Goal: Communication & Community: Ask a question

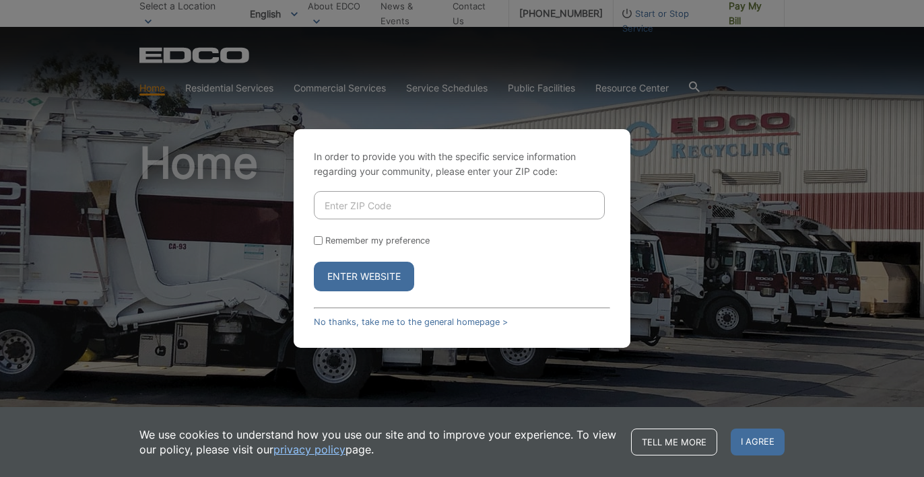
click at [392, 204] on input "Enter ZIP Code" at bounding box center [459, 205] width 291 height 28
type input "92069"
click at [347, 244] on label "Remember my preference" at bounding box center [377, 241] width 104 height 10
click at [322, 244] on input "Remember my preference" at bounding box center [318, 240] width 9 height 9
checkbox input "true"
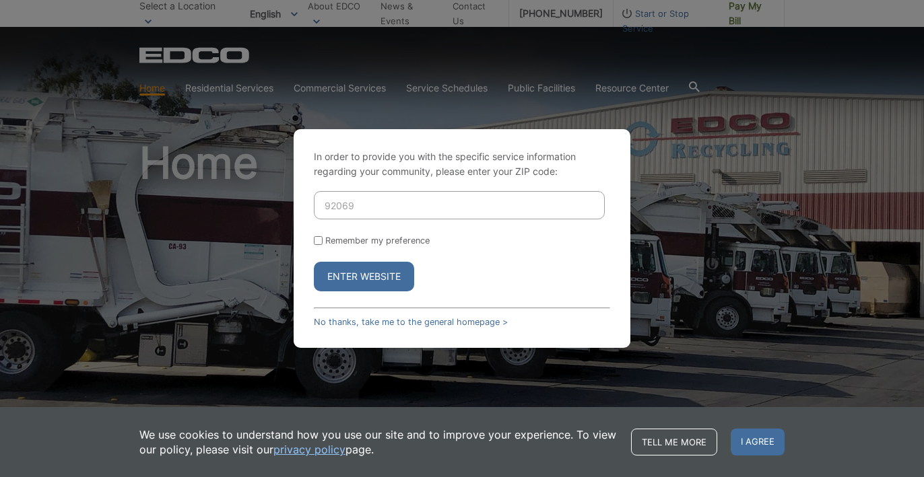
checkbox input "true"
click at [342, 271] on button "Enter Website" at bounding box center [364, 277] width 100 height 30
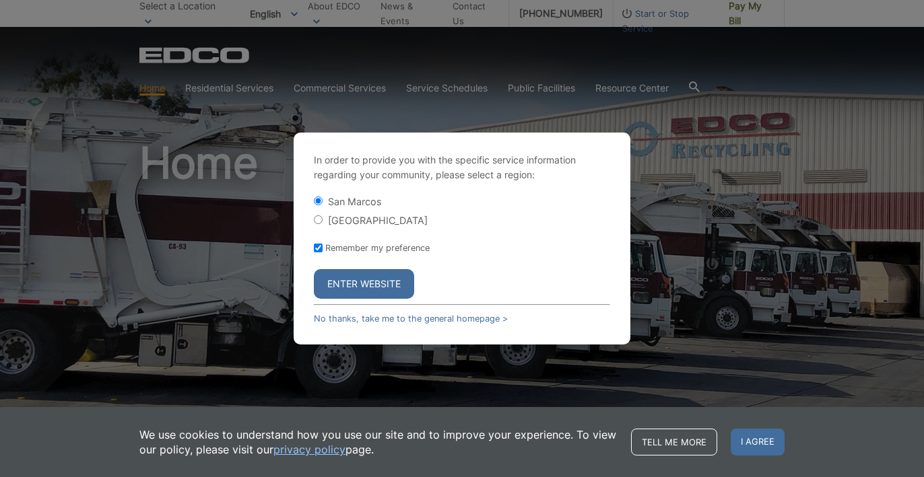
click at [254, 285] on div "In order to provide you with the specific service information regarding your co…" at bounding box center [462, 238] width 924 height 477
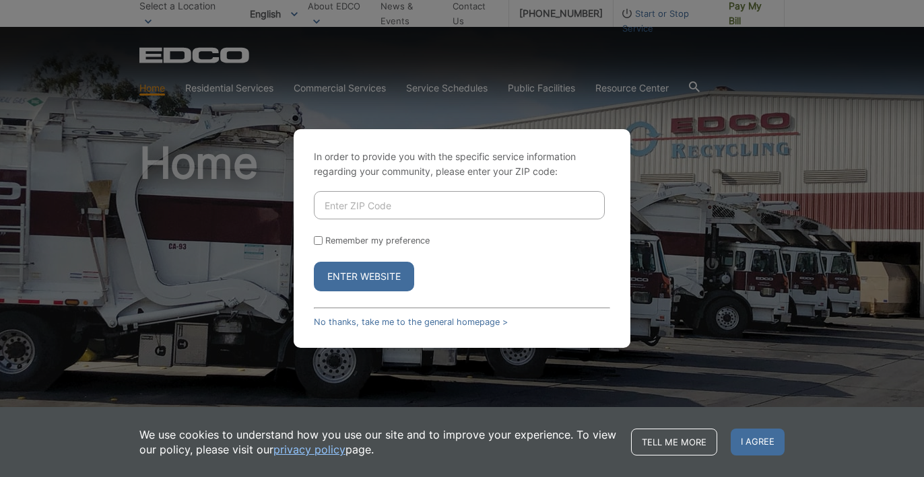
click at [366, 203] on input "Enter ZIP Code" at bounding box center [459, 205] width 291 height 28
type input "92026"
click at [383, 243] on label "Remember my preference" at bounding box center [377, 241] width 104 height 10
click at [322, 243] on input "Remember my preference" at bounding box center [318, 240] width 9 height 9
checkbox input "true"
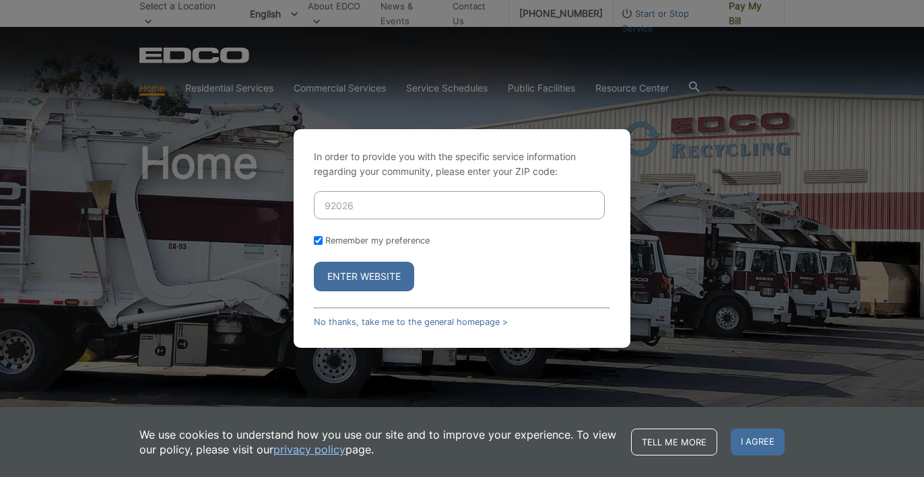
checkbox input "true"
click at [353, 287] on button "Enter Website" at bounding box center [364, 277] width 100 height 30
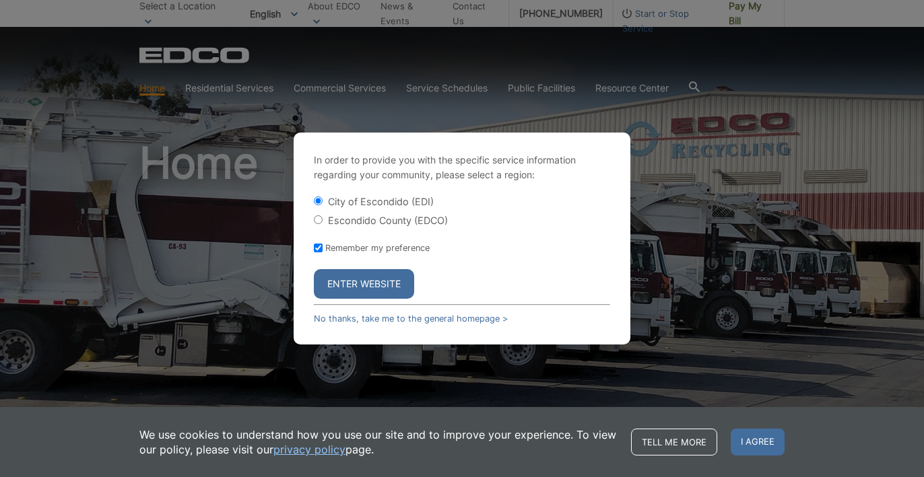
click at [378, 218] on label "Escondido County (EDCO)" at bounding box center [388, 220] width 120 height 11
click at [322, 218] on input "Escondido County (EDCO)" at bounding box center [318, 219] width 9 height 9
radio input "true"
click at [352, 278] on button "Enter Website" at bounding box center [364, 284] width 100 height 30
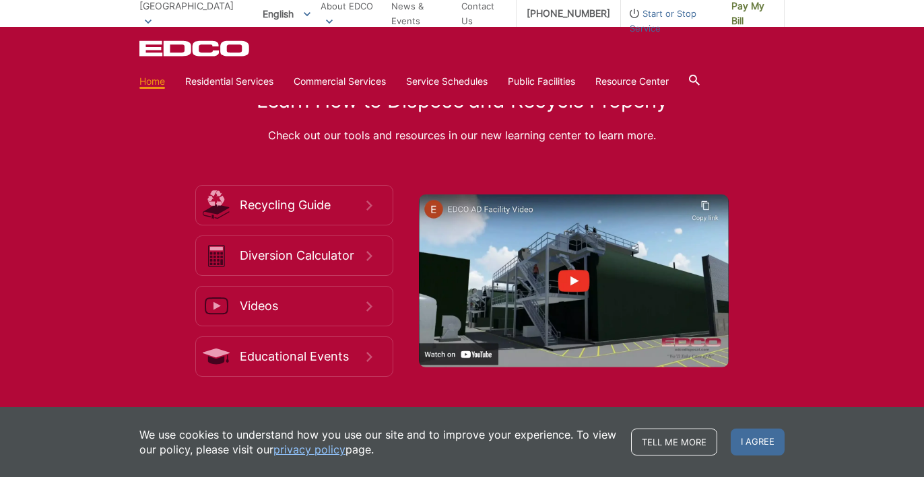
scroll to position [2066, 0]
click at [478, 5] on link "Contact Us" at bounding box center [483, 14] width 44 height 30
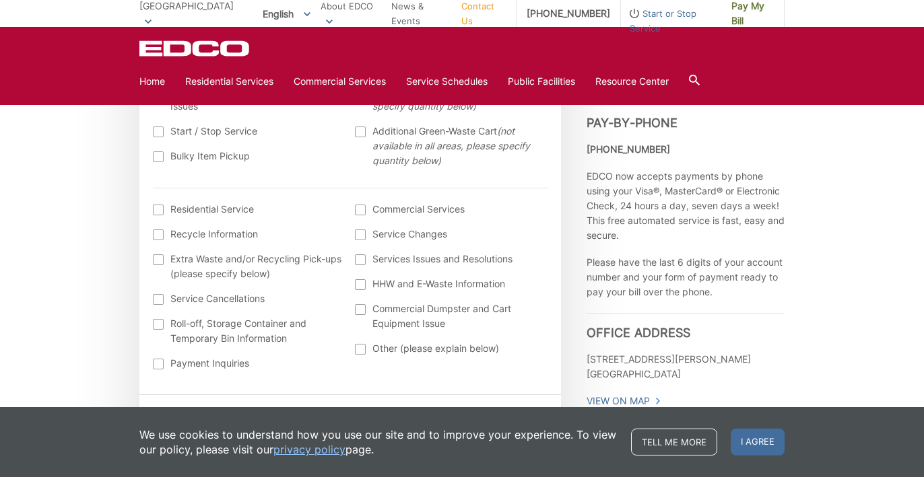
scroll to position [483, 0]
click at [158, 362] on div at bounding box center [158, 362] width 11 height 11
click at [0, 0] on input "Payment Inquiries" at bounding box center [0, 0] width 0 height 0
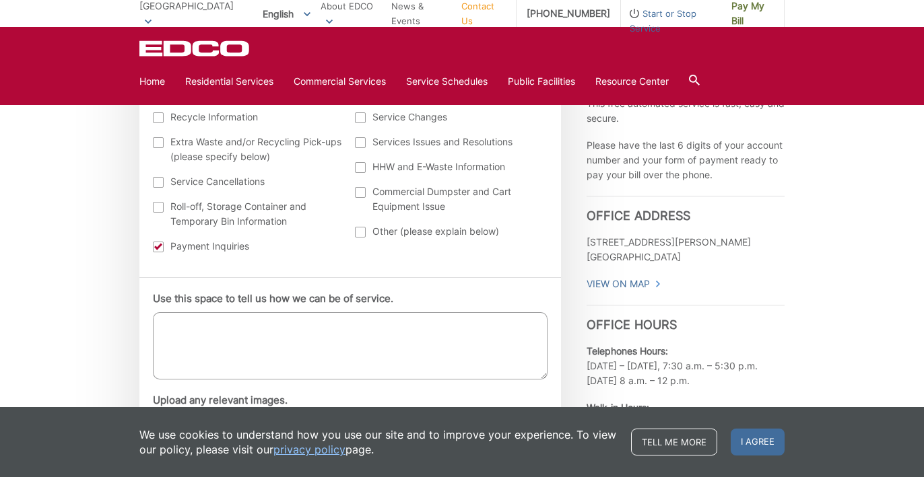
scroll to position [609, 0]
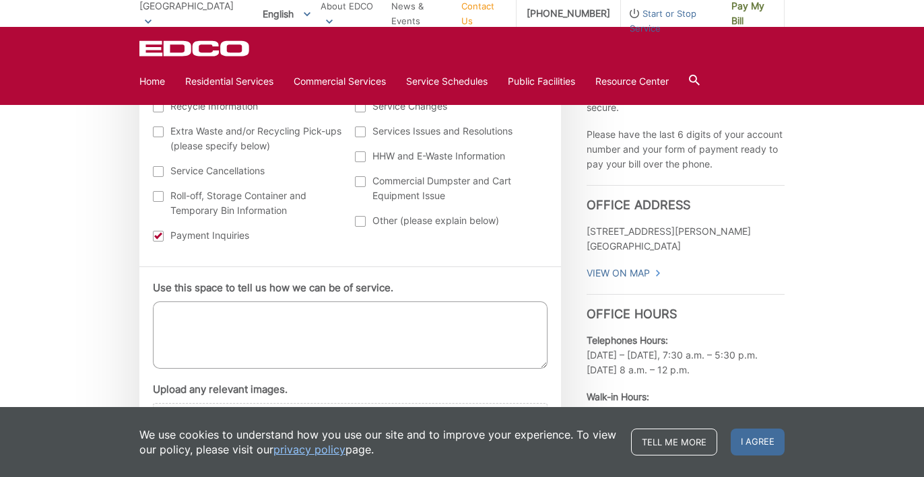
click at [253, 331] on textarea "Use this space to tell us how we can be of service." at bounding box center [350, 335] width 395 height 67
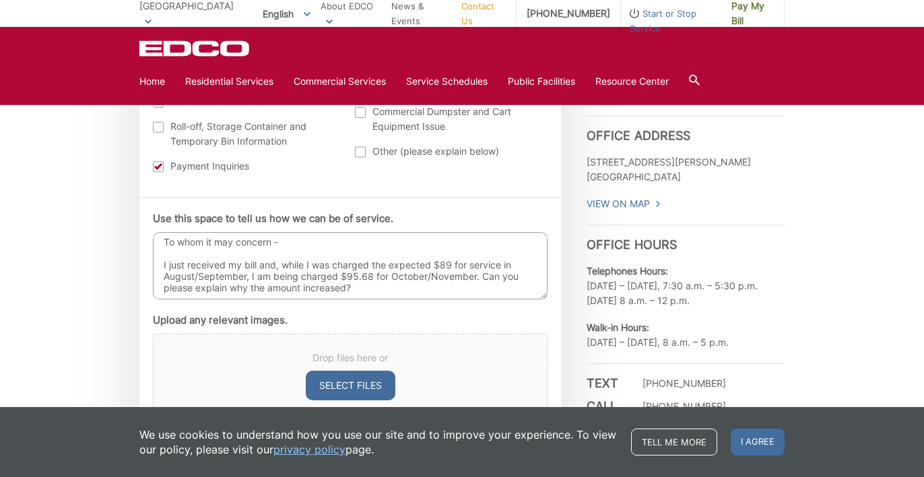
scroll to position [20, 0]
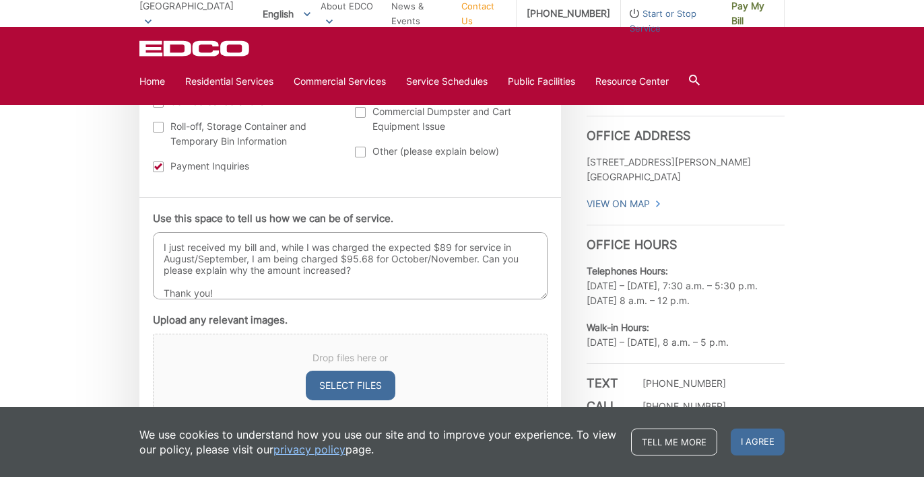
type textarea "To whom it may concern - I just received my bill and, while I was charged the e…"
click at [369, 385] on button "Select files" at bounding box center [351, 386] width 90 height 30
type input "C:\fakepath\Screenshot 2025-09-28 at 11.24.07 AM.png"
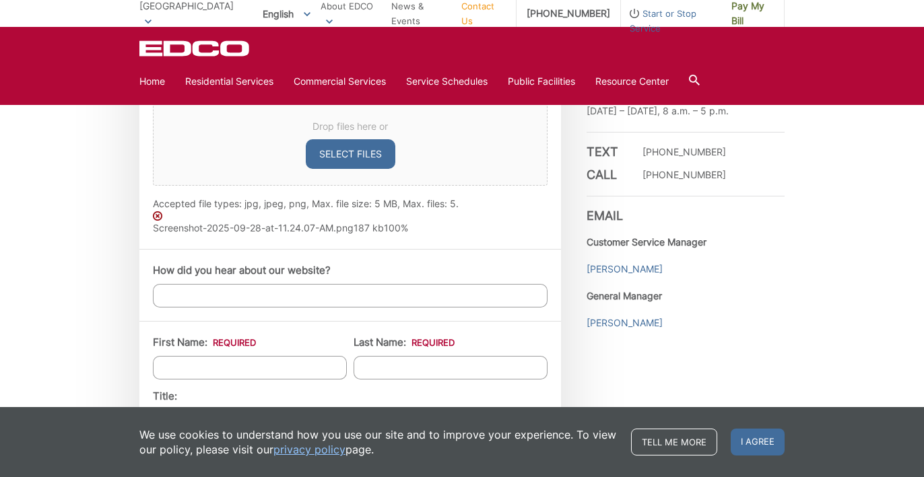
scroll to position [942, 0]
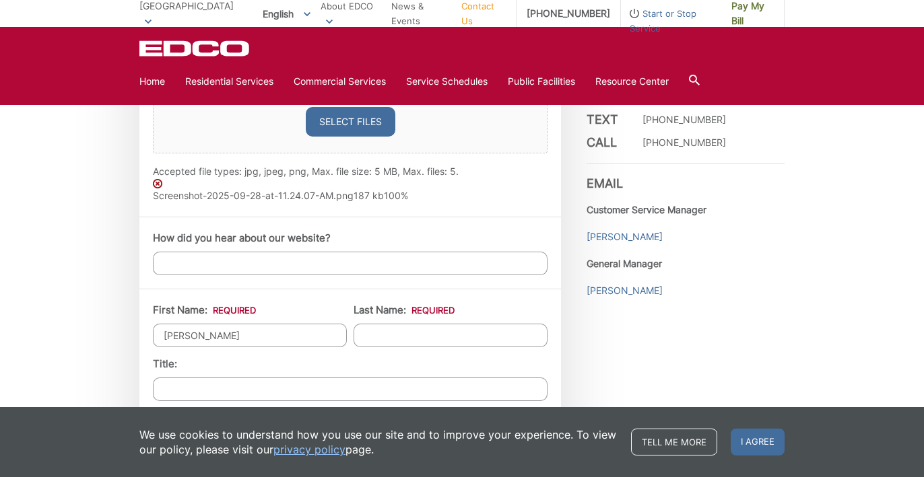
type input "Carolyn"
type input "Molina"
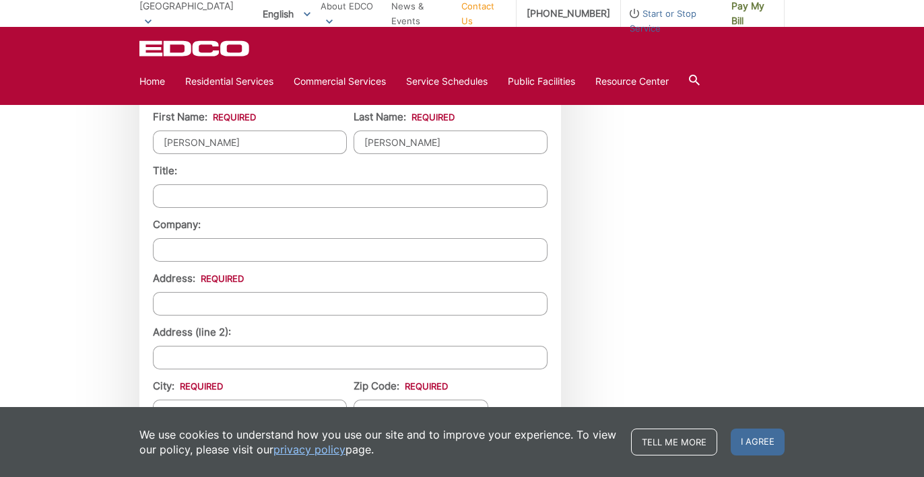
scroll to position [1142, 0]
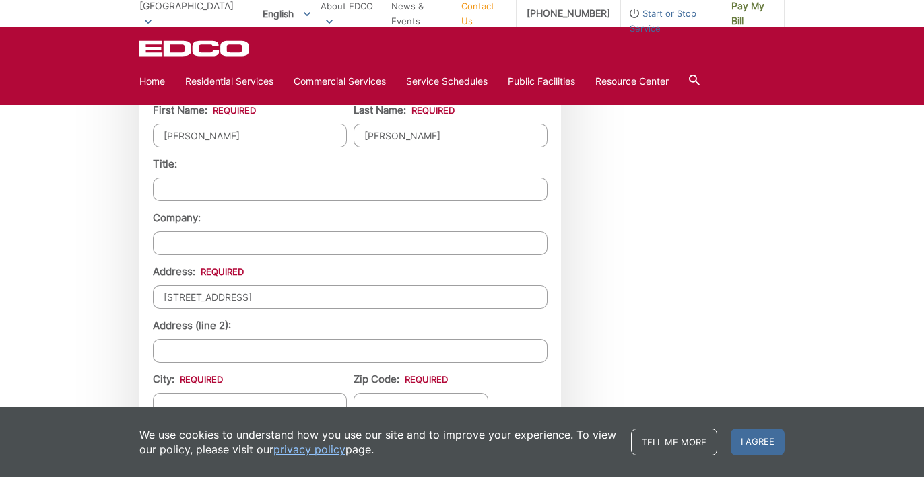
type input "10212 Spruce Woodlands Way"
type input "Escondido"
type input "C"
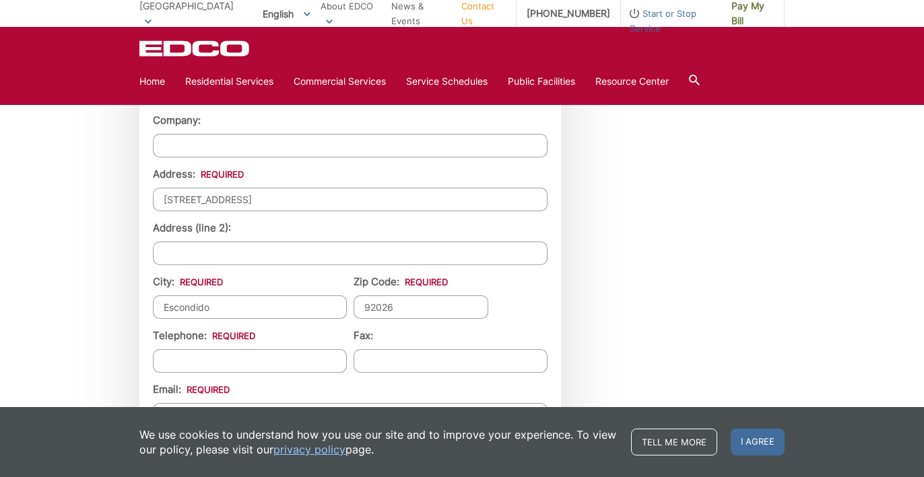
scroll to position [1266, 0]
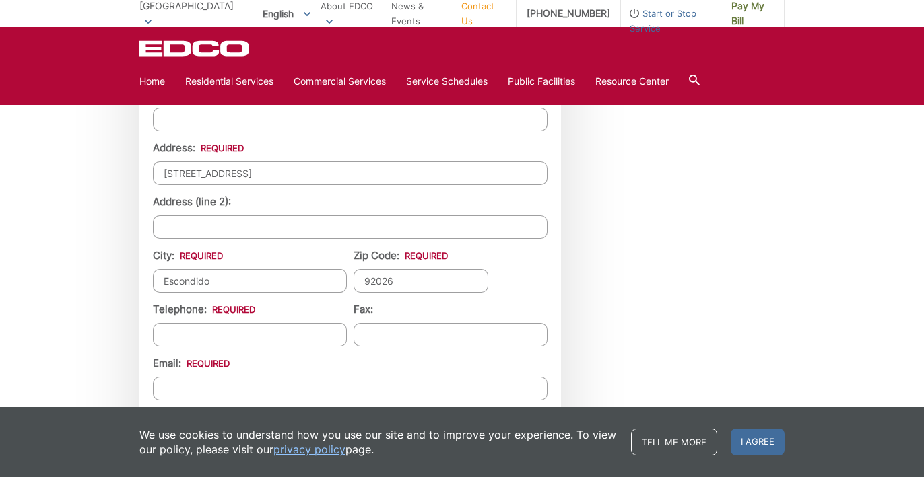
type input "92026"
type input "(760) 525-1254"
type input "(___) ___-____"
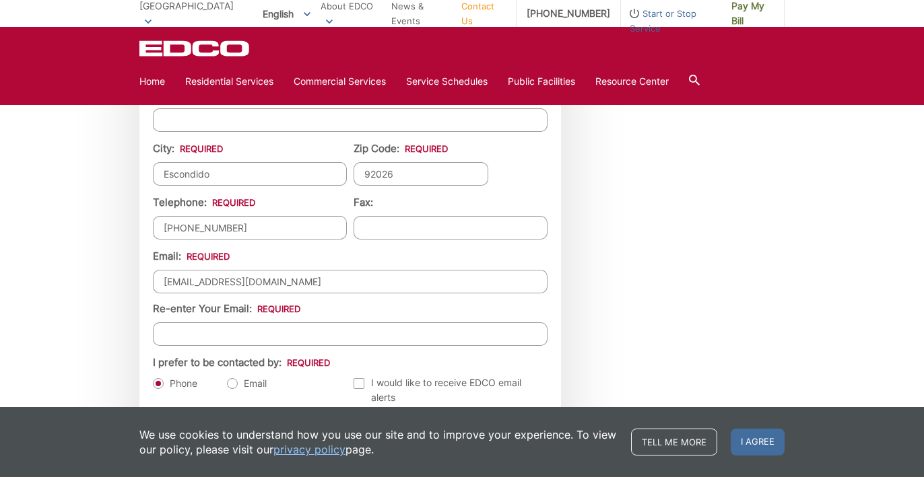
scroll to position [1369, 0]
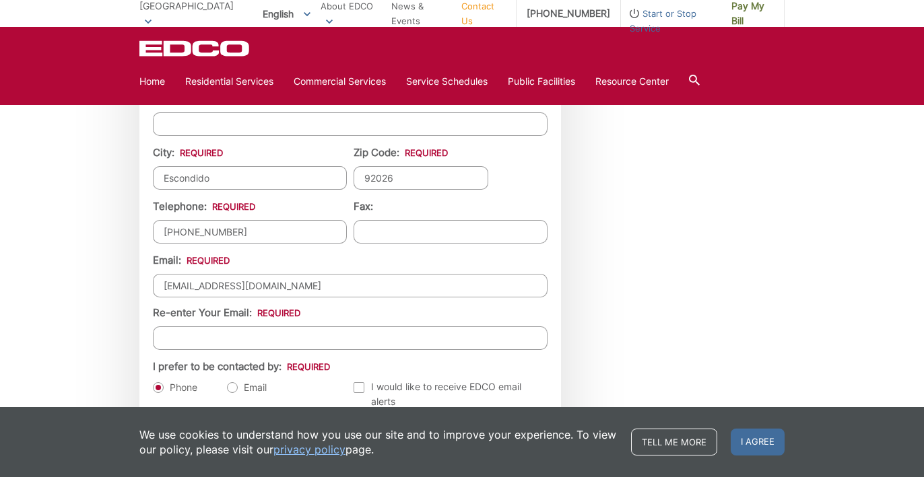
type input "cjercinovich@gmail.com"
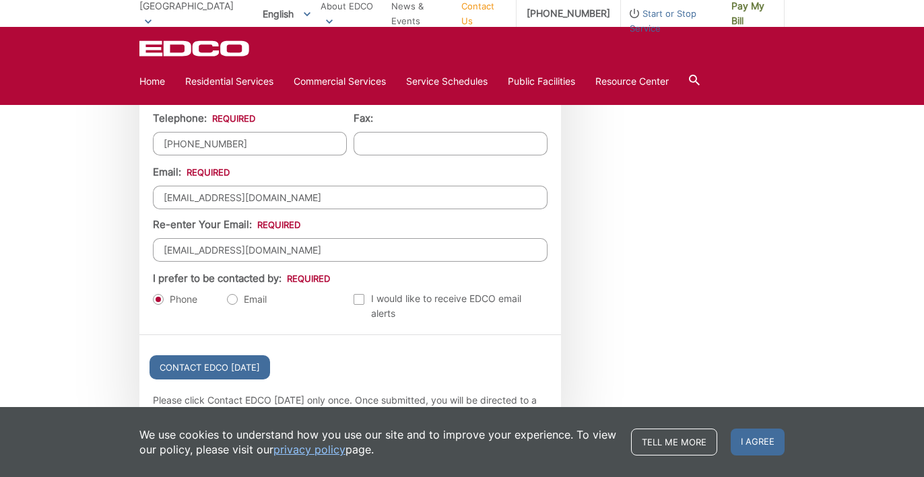
scroll to position [1495, 0]
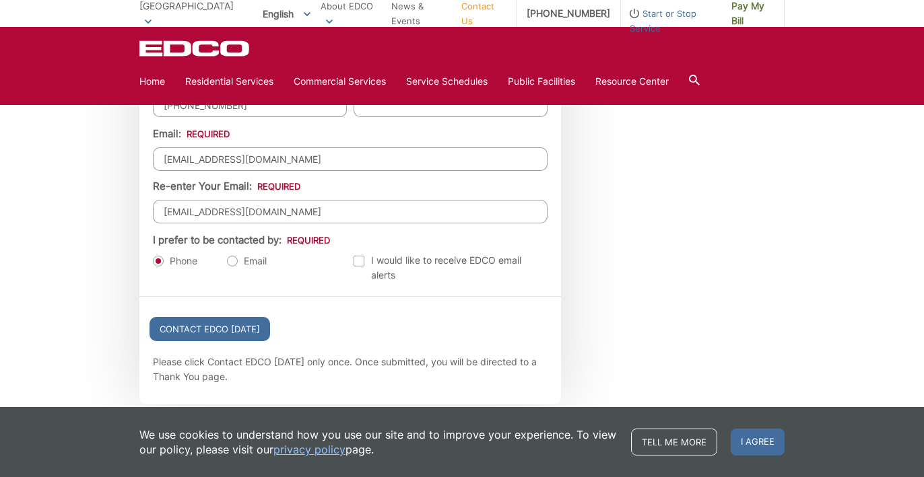
type input "cjercinovich@gmail.com"
click at [233, 265] on label "Email" at bounding box center [247, 260] width 40 height 13
radio input "true"
click at [226, 324] on input "Contact EDCO Today" at bounding box center [209, 329] width 121 height 24
